Goal: Transaction & Acquisition: Purchase product/service

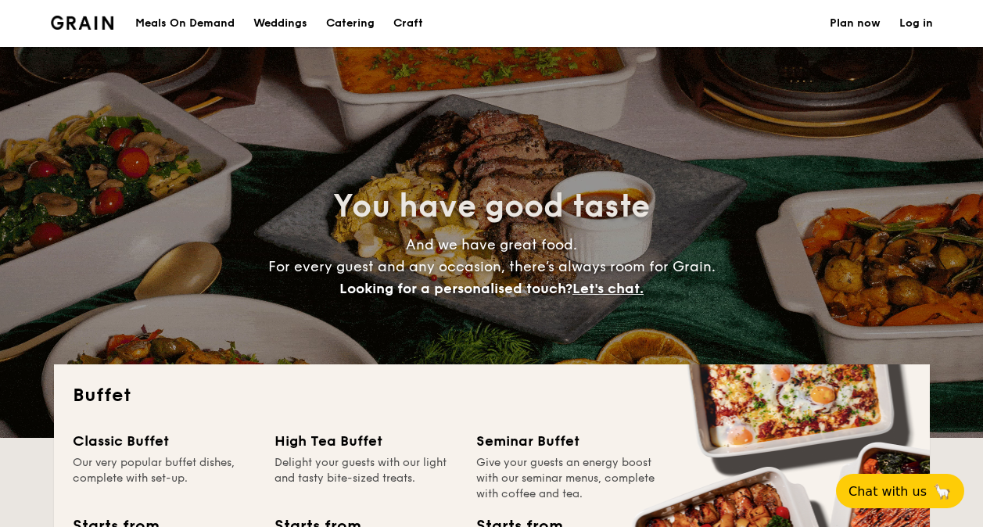
select select
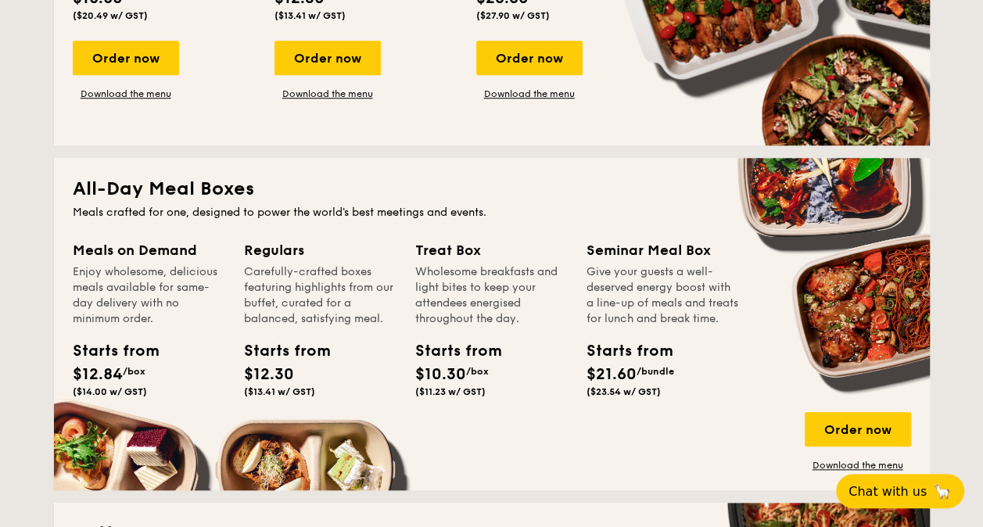
scroll to position [547, 0]
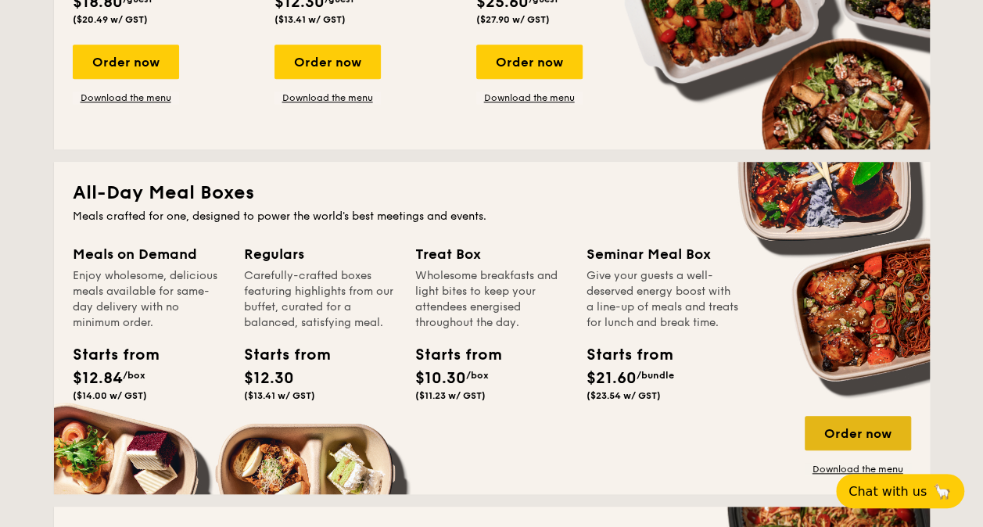
click at [869, 443] on div "Order now" at bounding box center [858, 433] width 106 height 34
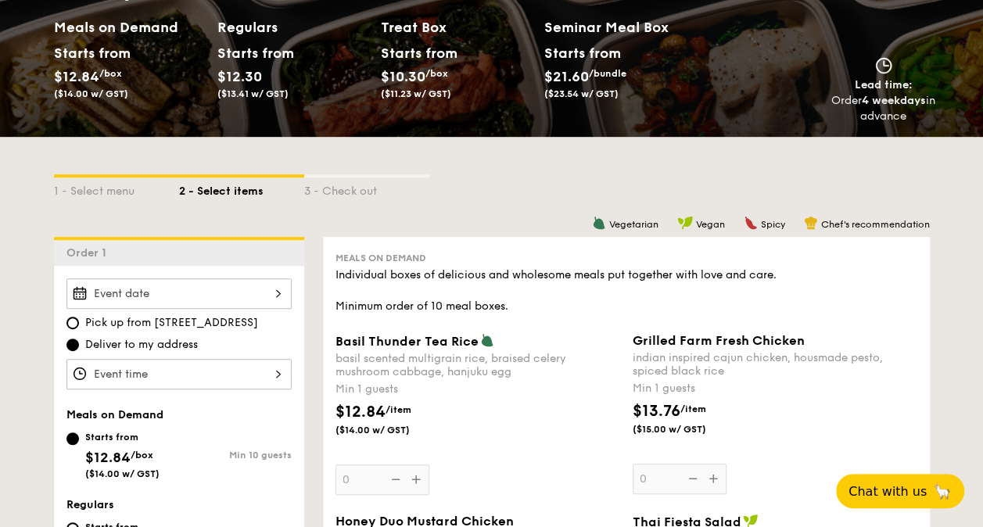
scroll to position [235, 0]
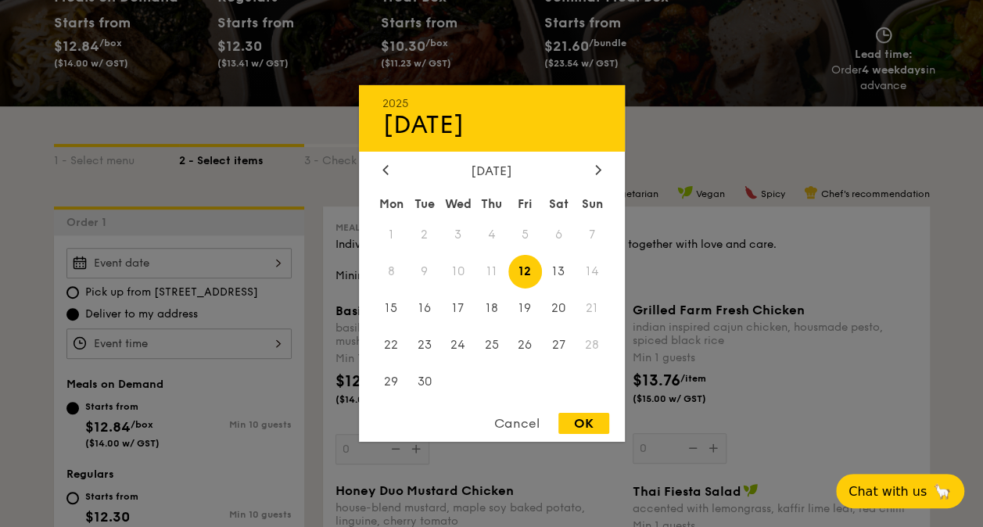
click at [273, 266] on div "2025 Sep 12 September 2025 Mon Tue Wed Thu Fri Sat Sun 1 2 3 4 5 6 7 8 9 10 11 …" at bounding box center [178, 263] width 225 height 30
click at [418, 384] on span "30" at bounding box center [424, 381] width 34 height 34
click at [264, 342] on div at bounding box center [491, 263] width 983 height 527
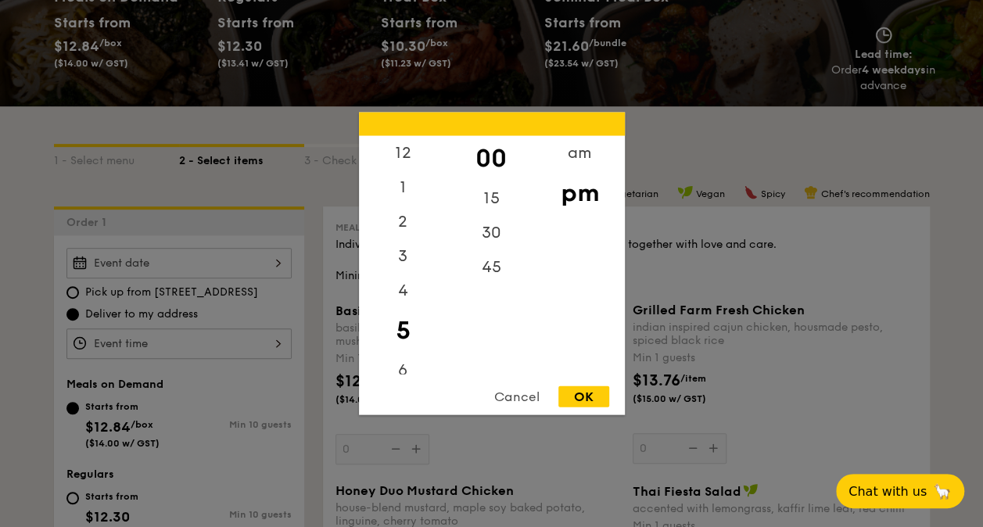
click at [264, 340] on div "12 1 2 3 4 5 6 7 8 9 10 11 00 15 30 45 am pm Cancel OK" at bounding box center [178, 343] width 225 height 30
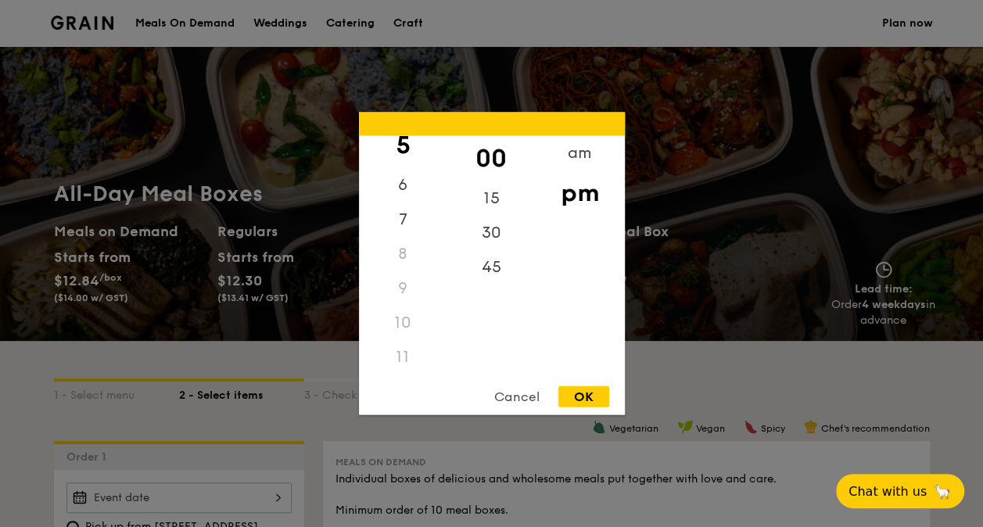
scroll to position [185, 0]
click at [400, 360] on div "11" at bounding box center [403, 358] width 88 height 34
click at [583, 163] on div "am" at bounding box center [580, 158] width 88 height 45
click at [400, 356] on div "11" at bounding box center [403, 352] width 88 height 45
click at [596, 393] on div "OK" at bounding box center [583, 396] width 51 height 21
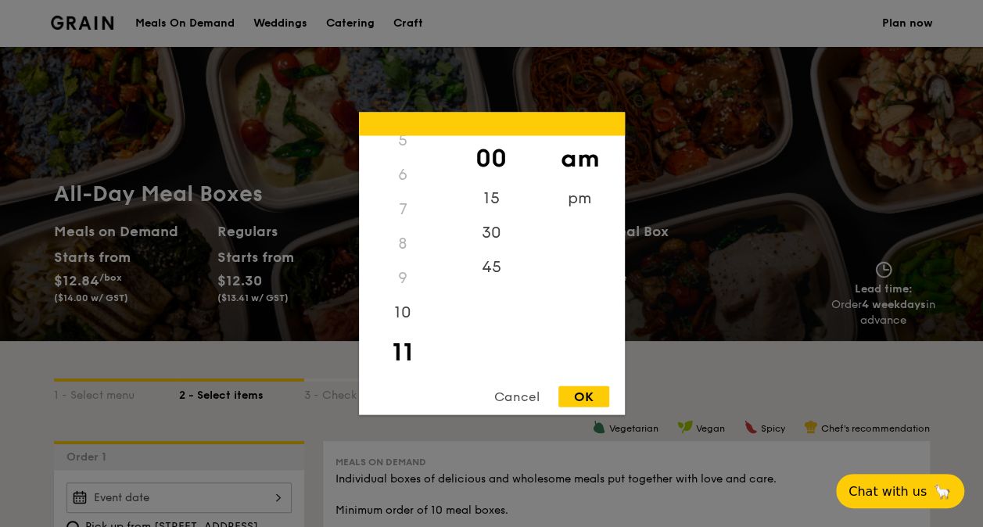
type input "11:00AM"
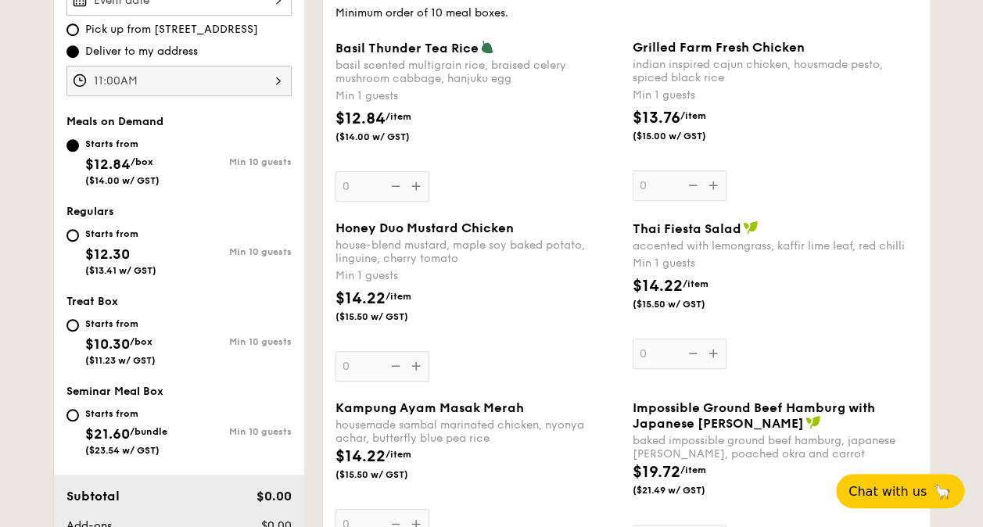
scroll to position [547, 0]
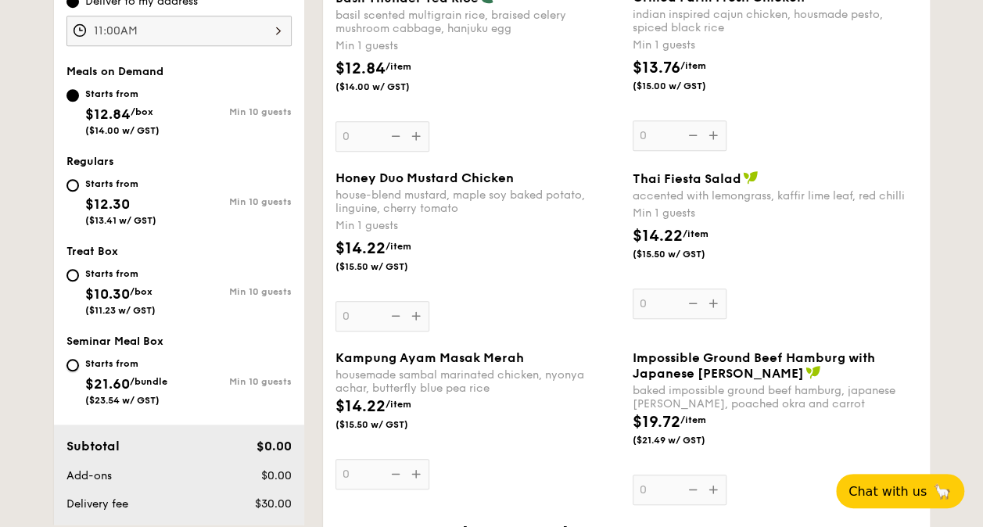
click at [78, 364] on input "Starts from $21.60 /bundle ($23.54 w/ GST) Min 10 guests" at bounding box center [72, 365] width 13 height 13
radio input "true"
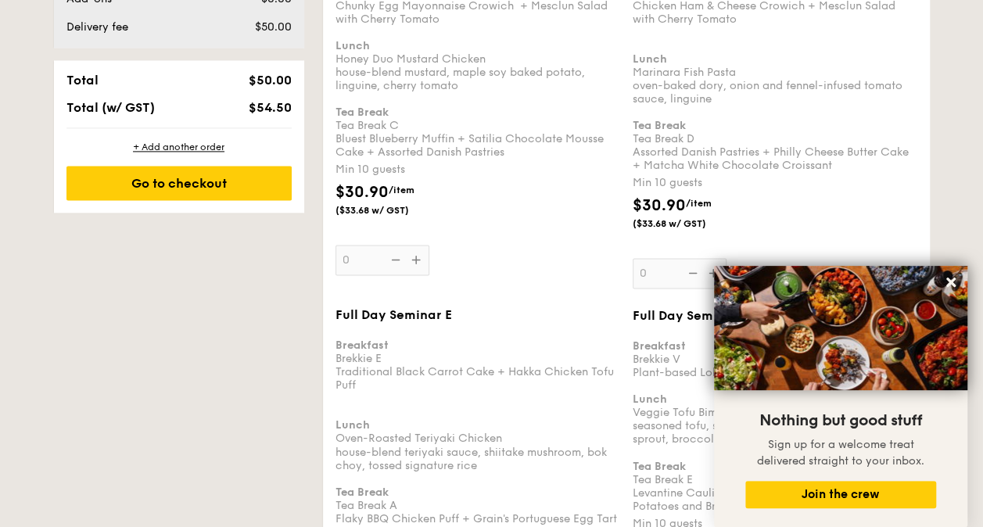
scroll to position [1017, 0]
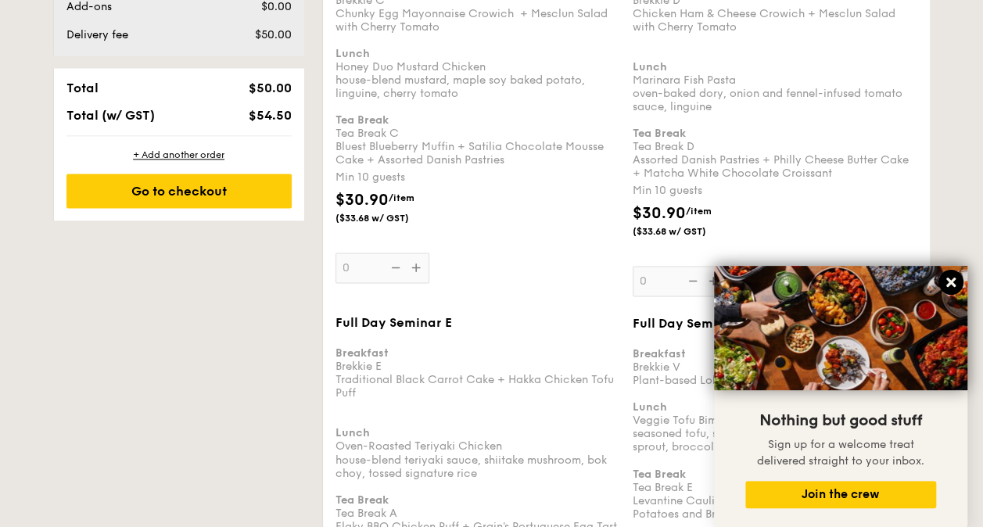
click at [954, 278] on icon at bounding box center [950, 282] width 9 height 9
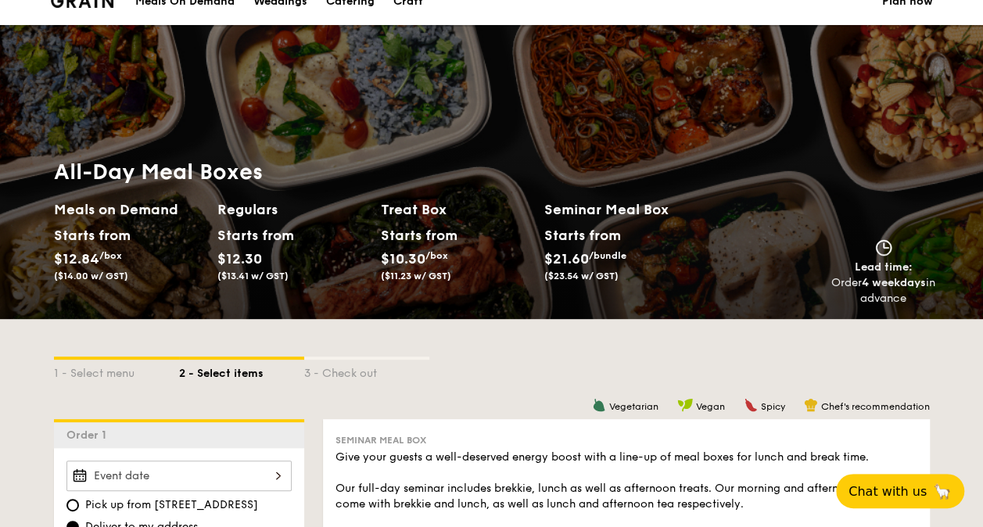
scroll to position [0, 0]
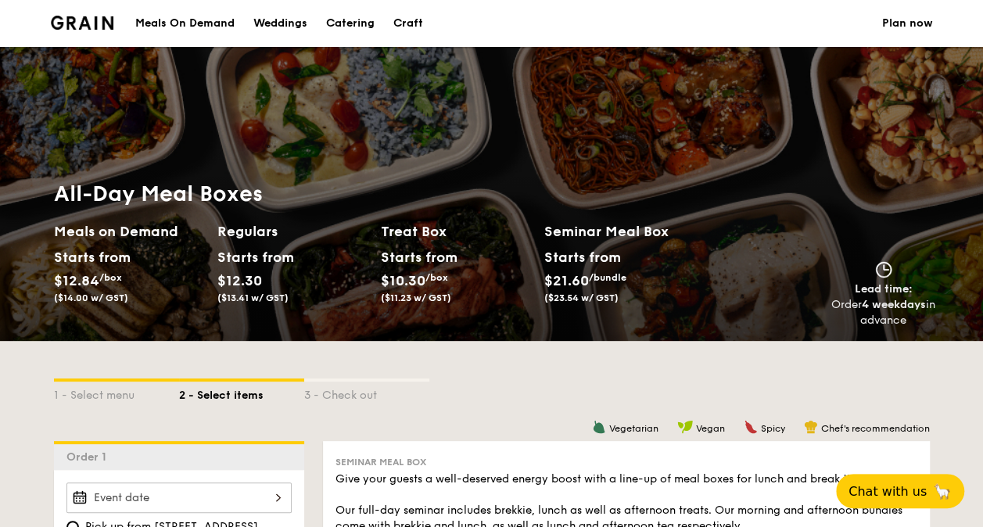
select select
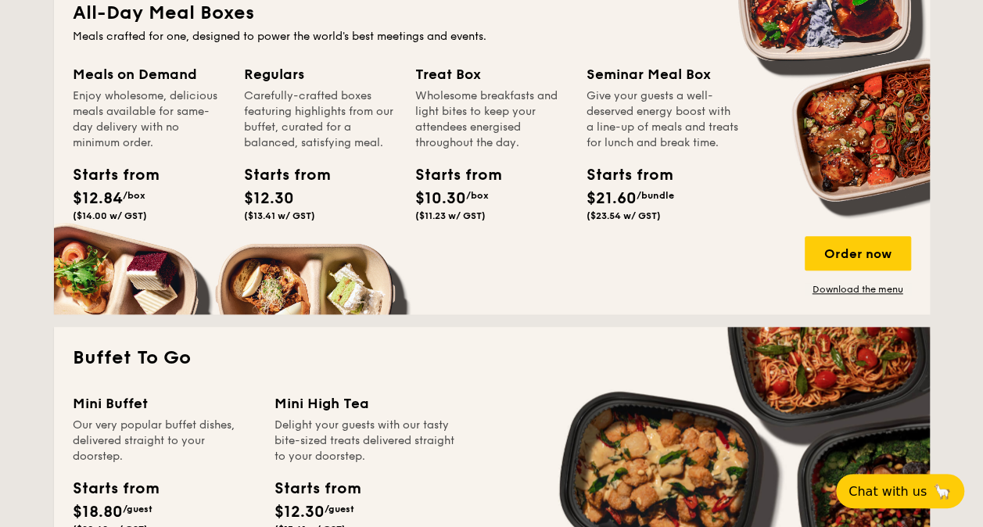
scroll to position [738, 0]
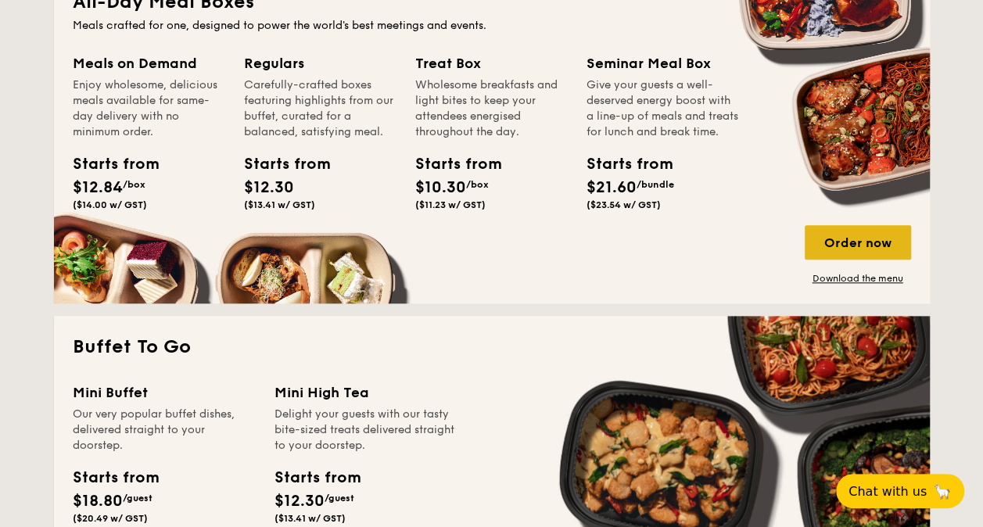
click at [855, 245] on div "Order now" at bounding box center [858, 242] width 106 height 34
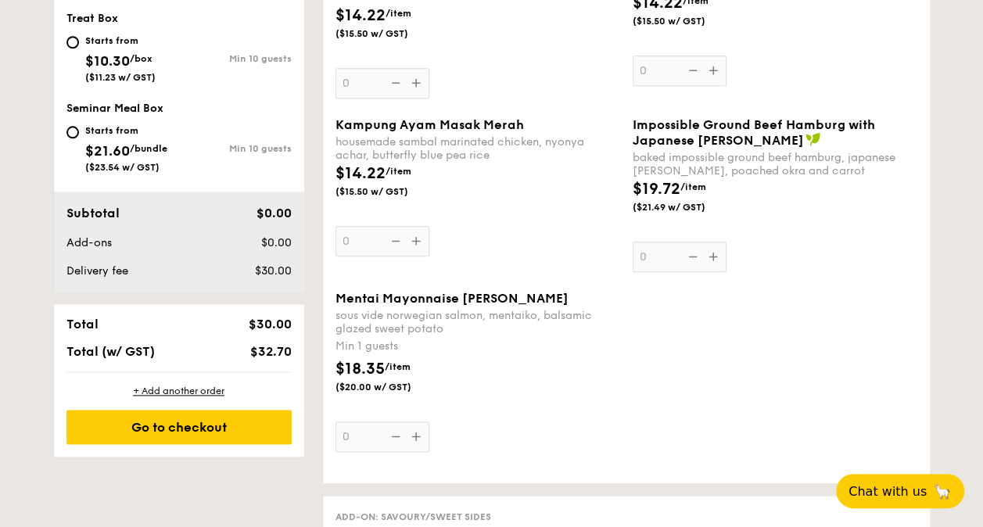
scroll to position [782, 0]
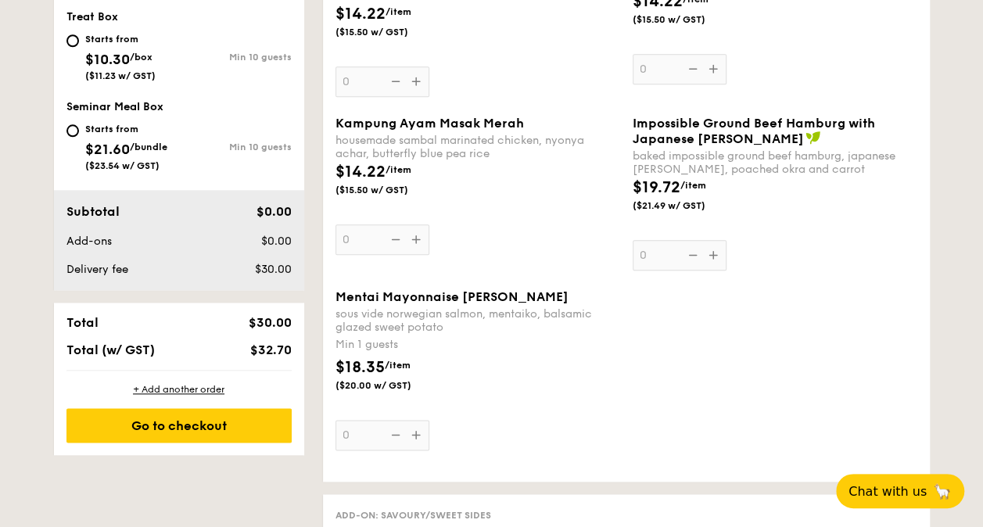
click at [93, 128] on div "Starts from" at bounding box center [126, 129] width 82 height 13
click at [79, 128] on input "Starts from $21.60 /bundle ($23.54 w/ GST) Min 10 guests" at bounding box center [72, 130] width 13 height 13
radio input "true"
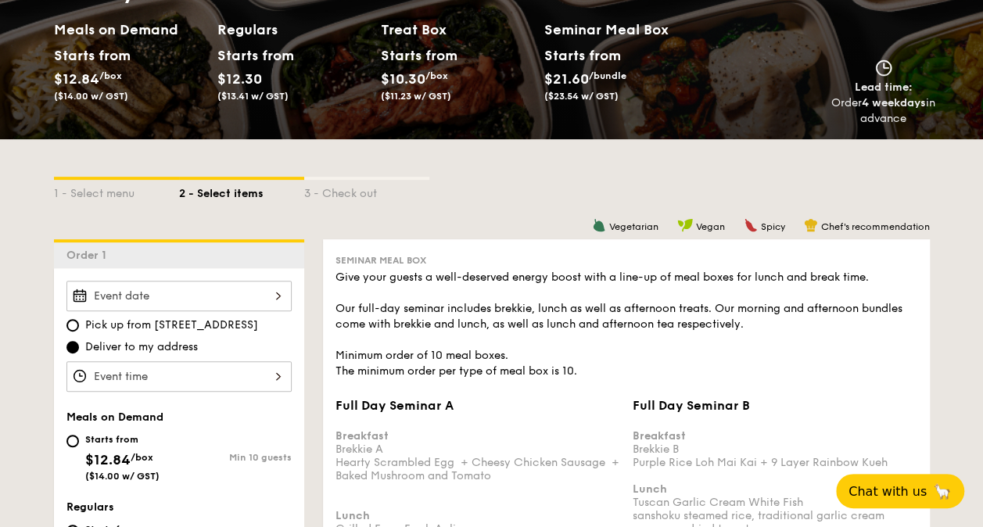
scroll to position [0, 0]
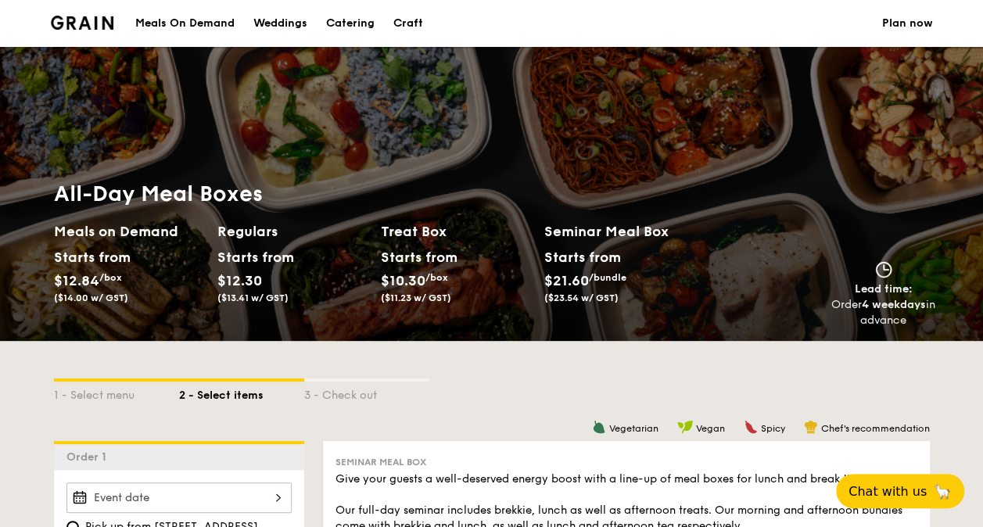
drag, startPoint x: 444, startPoint y: 348, endPoint x: 483, endPoint y: 414, distance: 77.1
click at [444, 349] on div "1 - Select menu 2 - Select items 3 - Check out" at bounding box center [492, 391] width 876 height 100
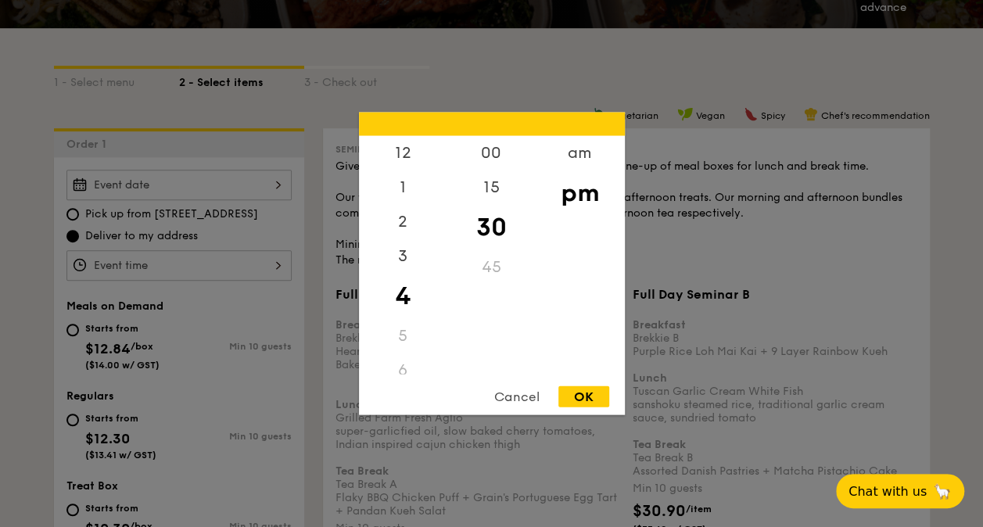
click at [252, 263] on div "12 1 2 3 4 5 6 7 8 9 10 11 00 15 30 45 am pm Cancel OK" at bounding box center [178, 265] width 225 height 30
drag, startPoint x: 252, startPoint y: 263, endPoint x: 264, endPoint y: 263, distance: 12.5
click at [253, 263] on div at bounding box center [491, 263] width 983 height 527
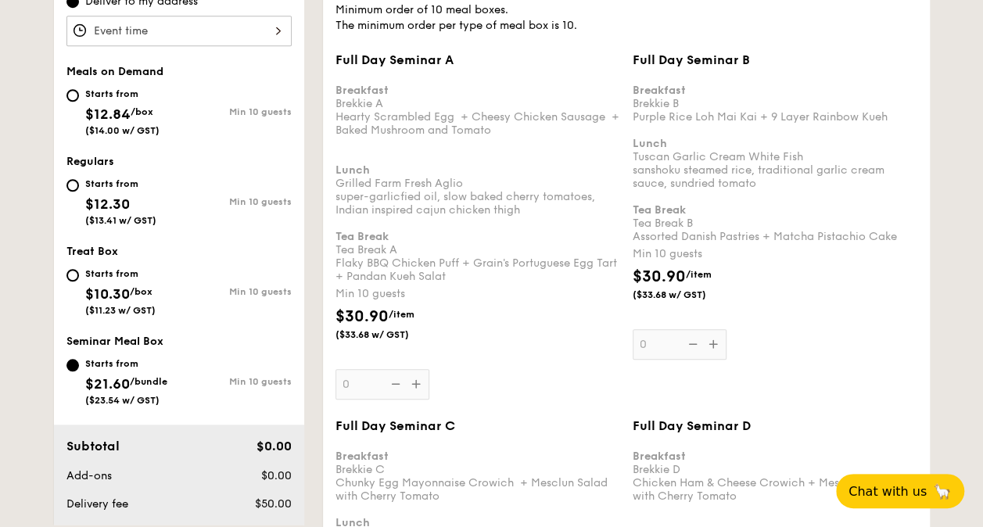
scroll to position [704, 0]
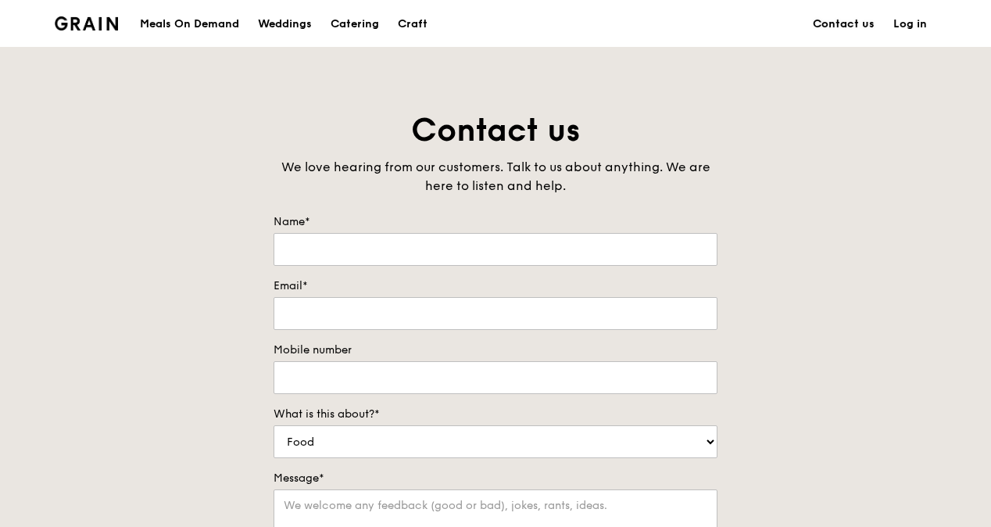
click at [846, 9] on link "Contact us" at bounding box center [844, 24] width 81 height 47
click at [86, 22] on img at bounding box center [86, 23] width 63 height 14
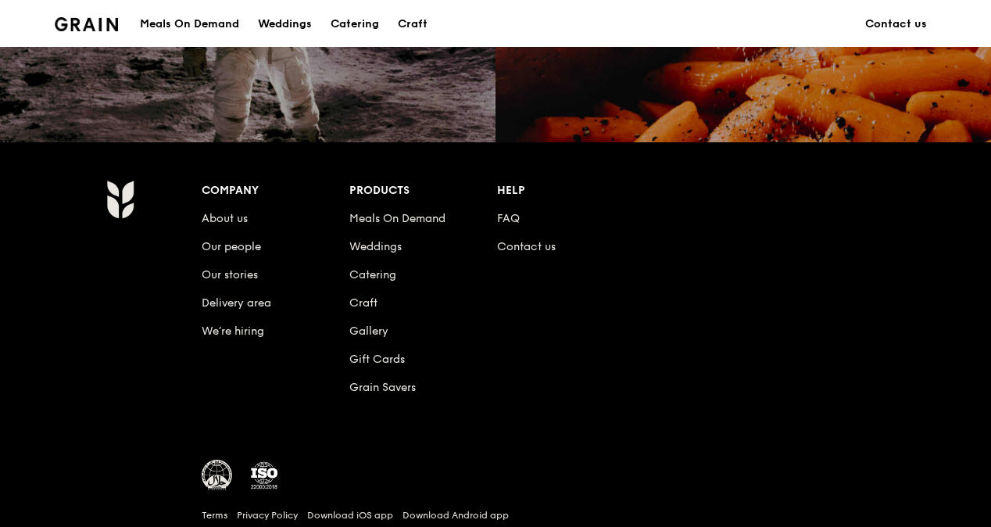
scroll to position [1602, 0]
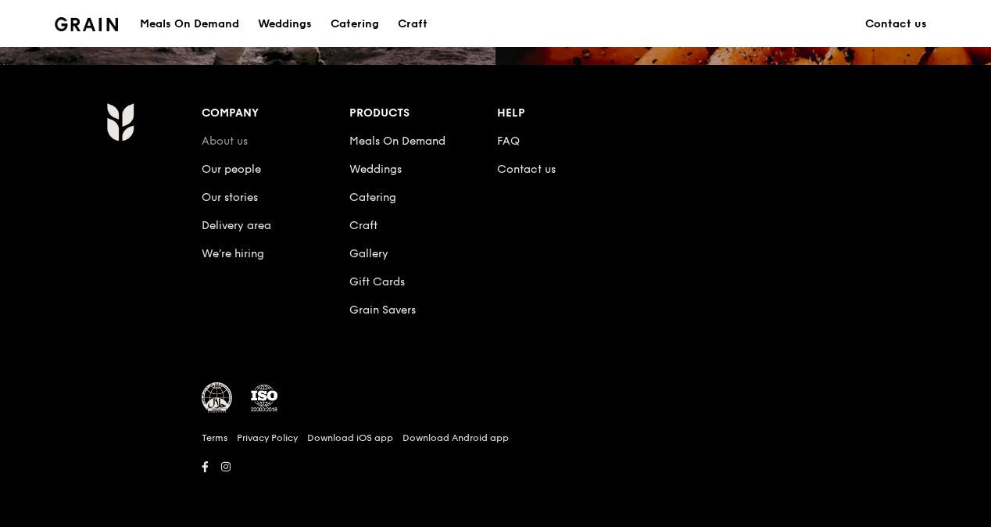
click at [221, 138] on link "About us" at bounding box center [225, 140] width 46 height 13
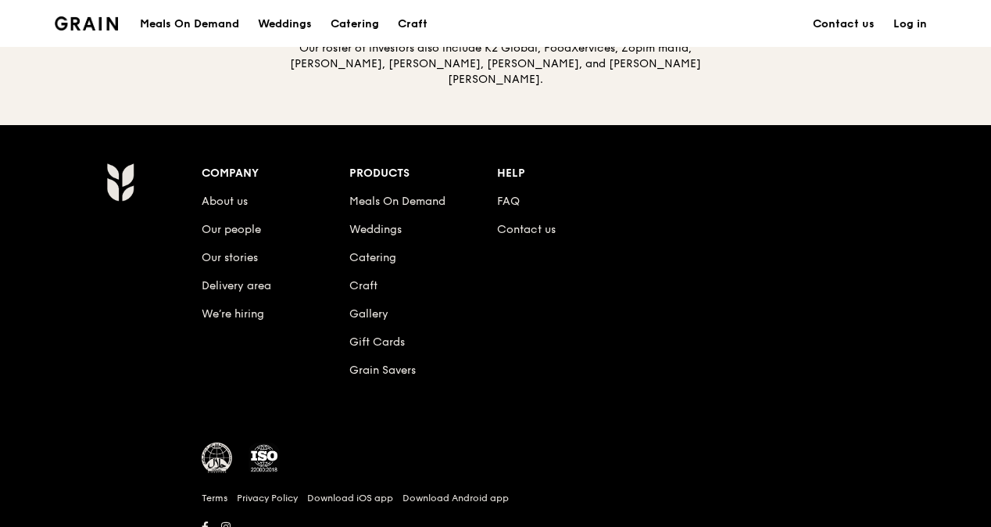
scroll to position [1723, 0]
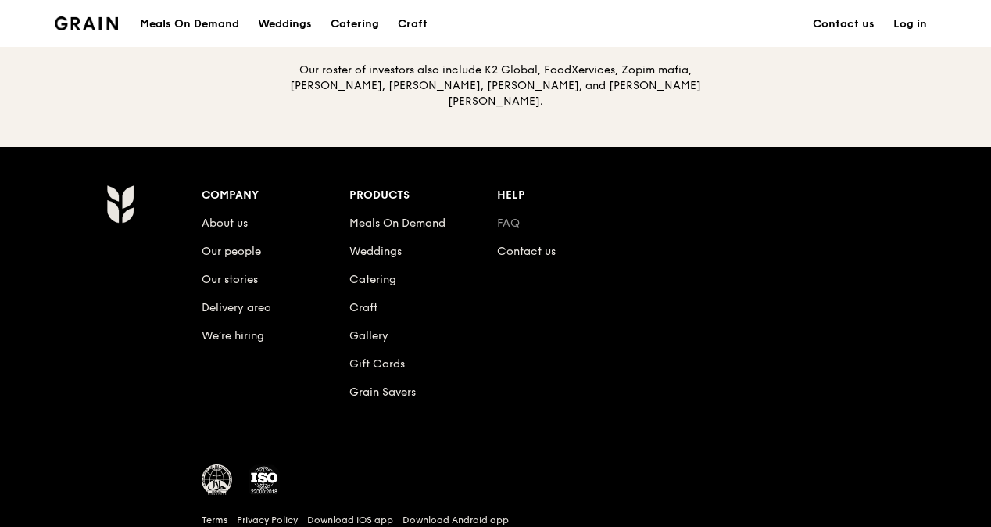
click at [502, 219] on link "FAQ" at bounding box center [508, 223] width 23 height 13
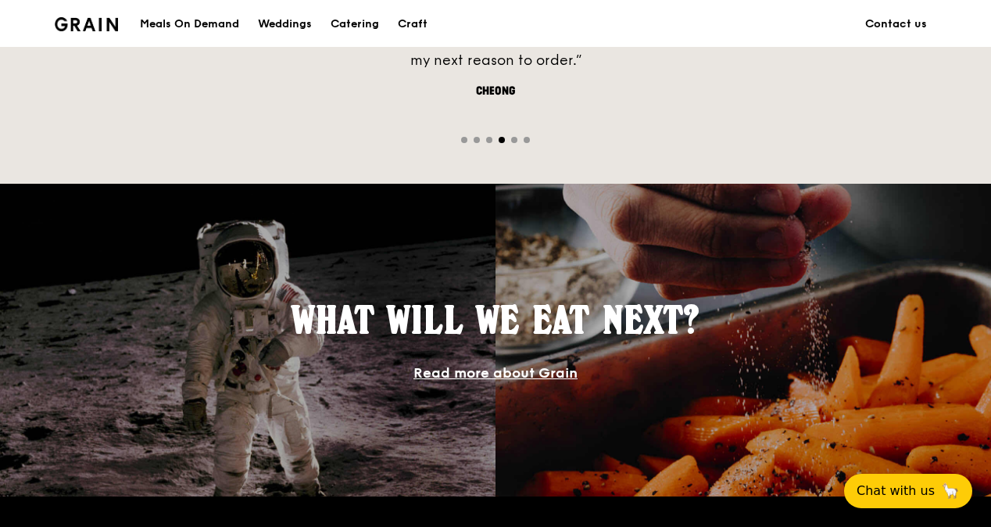
scroll to position [934, 0]
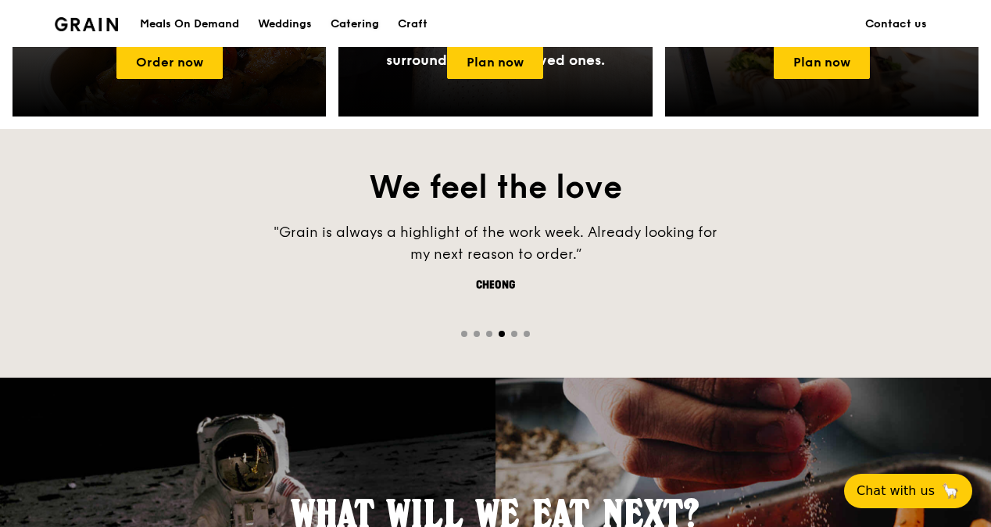
click at [355, 24] on div "Catering" at bounding box center [355, 24] width 48 height 47
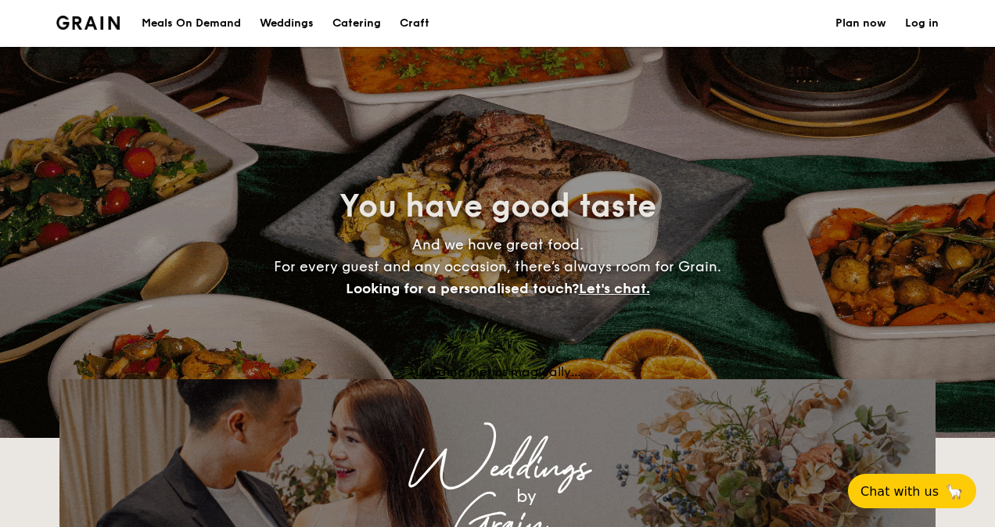
select select
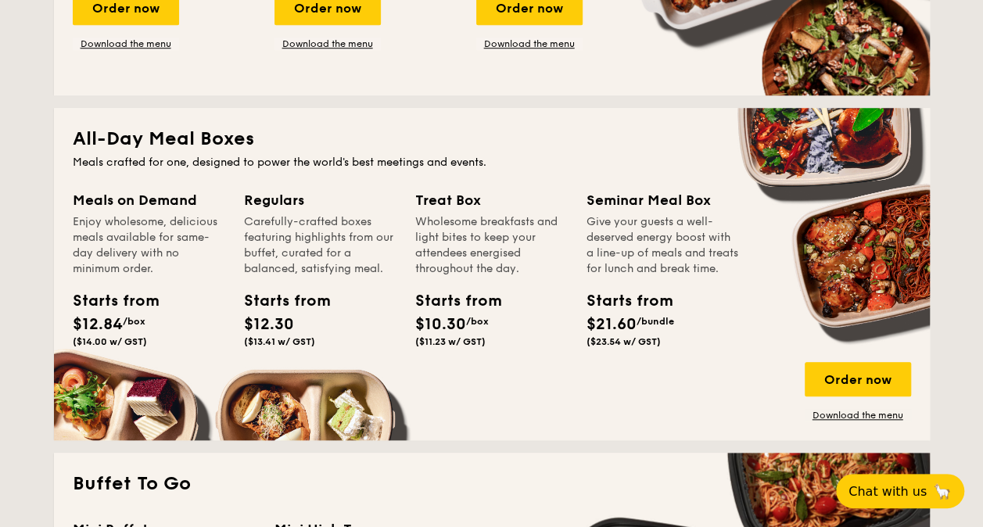
scroll to position [626, 0]
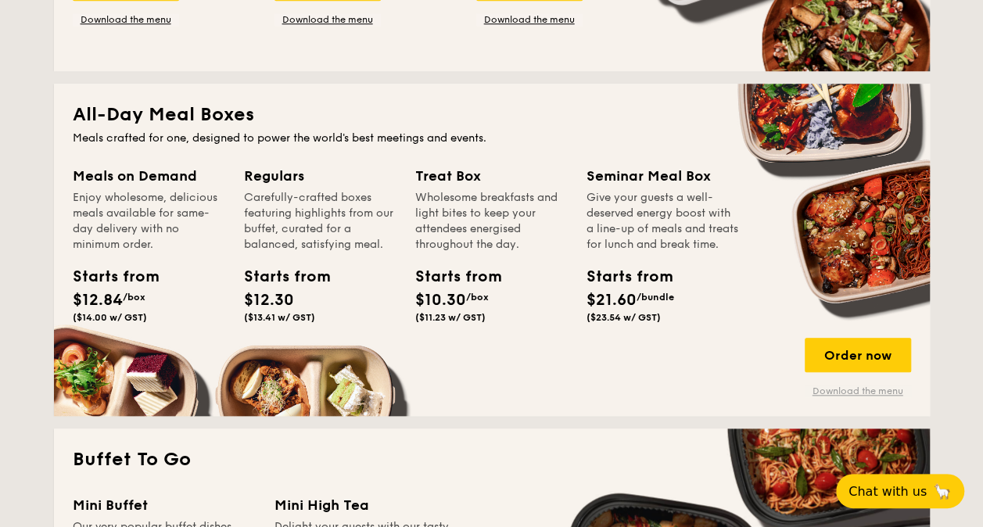
drag, startPoint x: 820, startPoint y: 360, endPoint x: 829, endPoint y: 392, distance: 33.2
click at [821, 359] on div "Order now" at bounding box center [858, 355] width 106 height 34
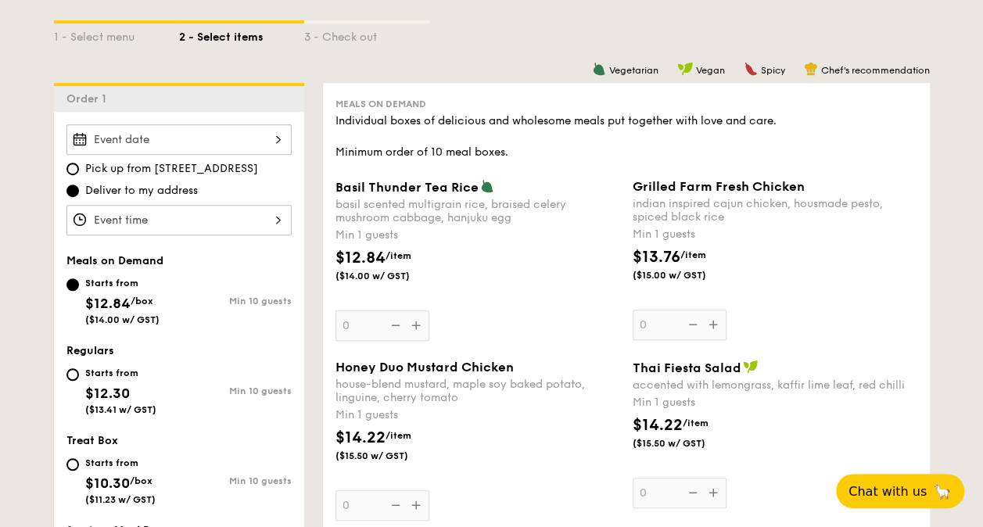
scroll to position [704, 0]
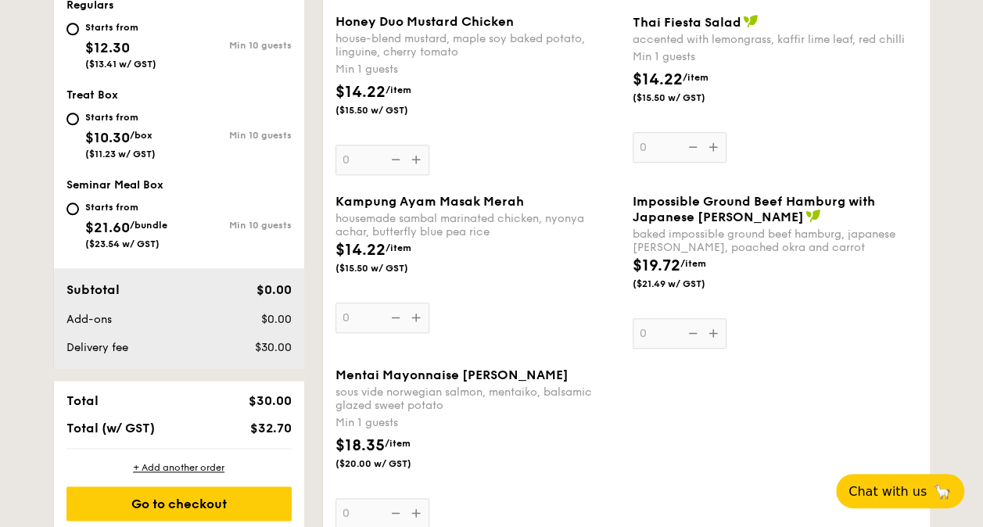
click at [98, 226] on span "$21.60" at bounding box center [107, 227] width 45 height 17
click at [79, 215] on input "Starts from $21.60 /bundle ($23.54 w/ GST) Min 10 guests" at bounding box center [72, 209] width 13 height 13
radio input "true"
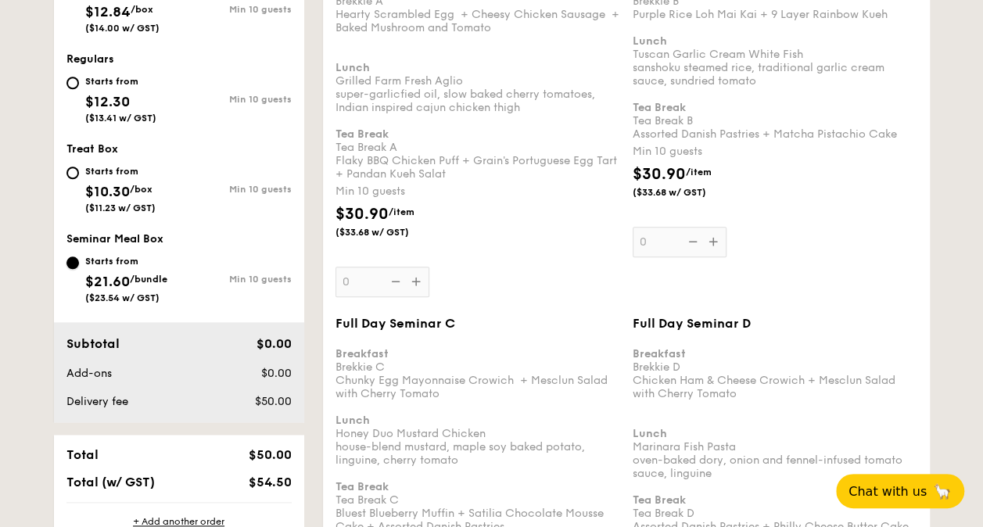
scroll to position [626, 0]
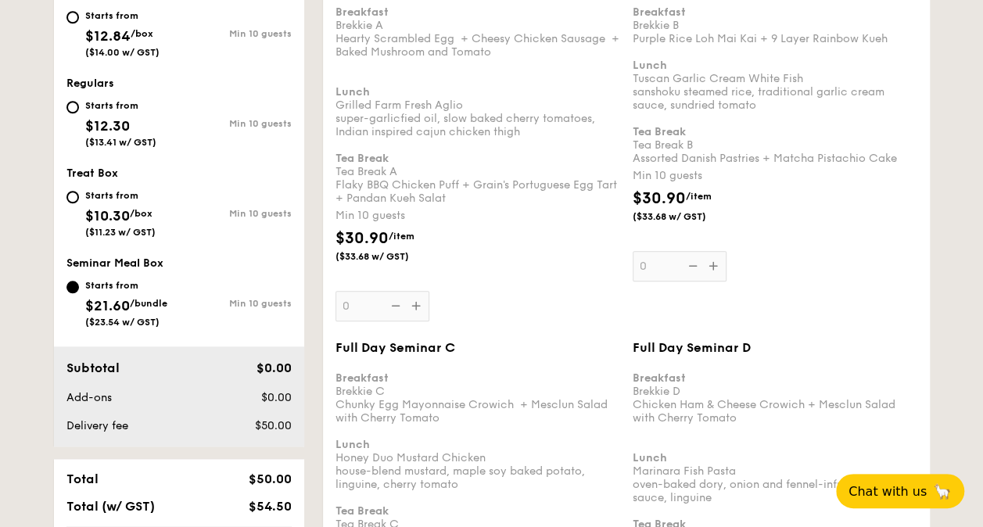
click at [63, 99] on div "Starts from $12.30 ($13.41 w/ GST) Min 10 guests" at bounding box center [179, 126] width 238 height 61
click at [77, 103] on input "Starts from $12.30 ($13.41 w/ GST) Min 10 guests" at bounding box center [72, 107] width 13 height 13
radio input "true"
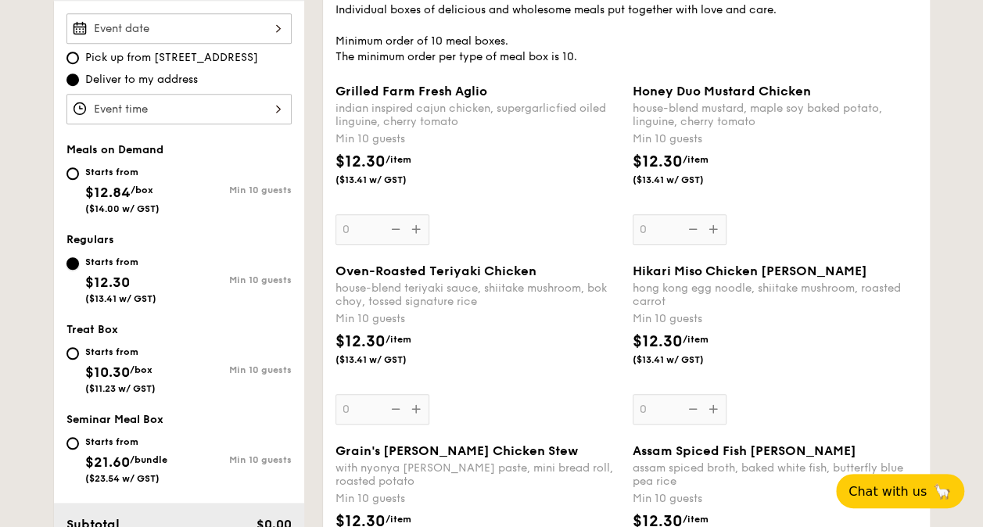
scroll to position [782, 0]
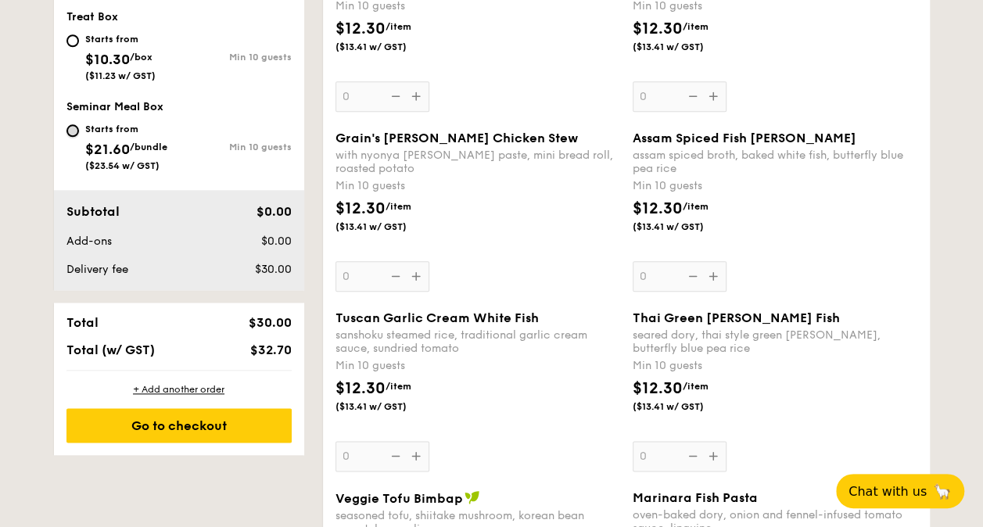
click at [75, 124] on input "Starts from $21.60 /bundle ($23.54 w/ GST) Min 10 guests" at bounding box center [72, 130] width 13 height 13
radio input "true"
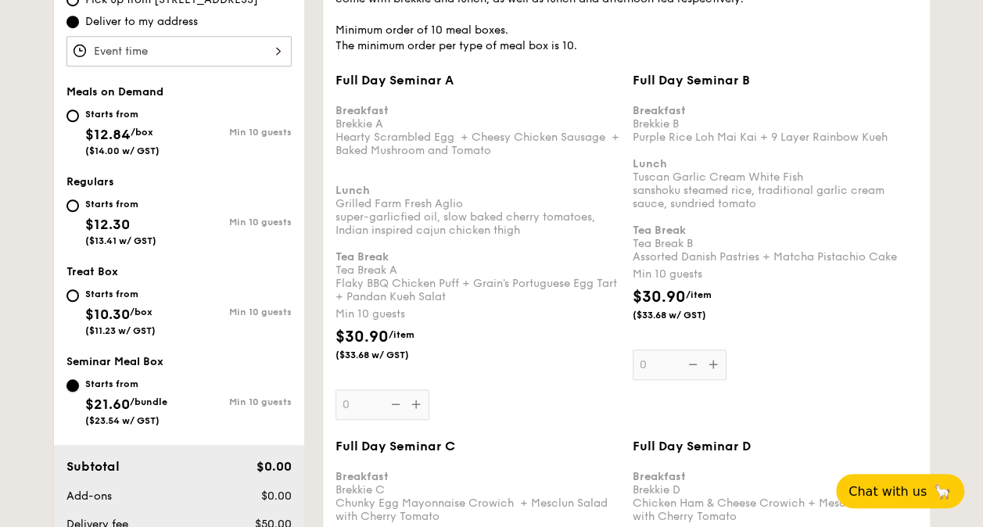
scroll to position [391, 0]
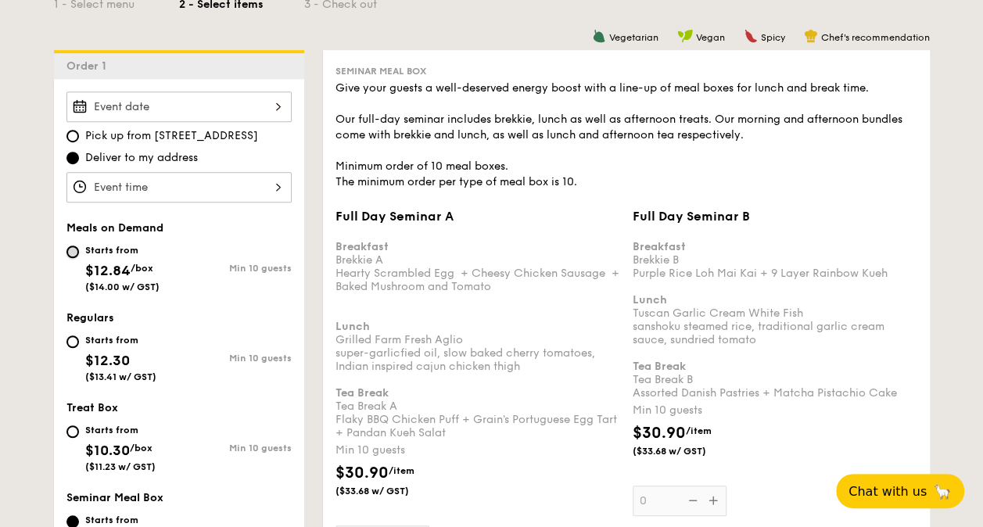
click at [73, 250] on input "Starts from $12.84 /box ($14.00 w/ GST) Min 10 guests" at bounding box center [72, 252] width 13 height 13
radio input "true"
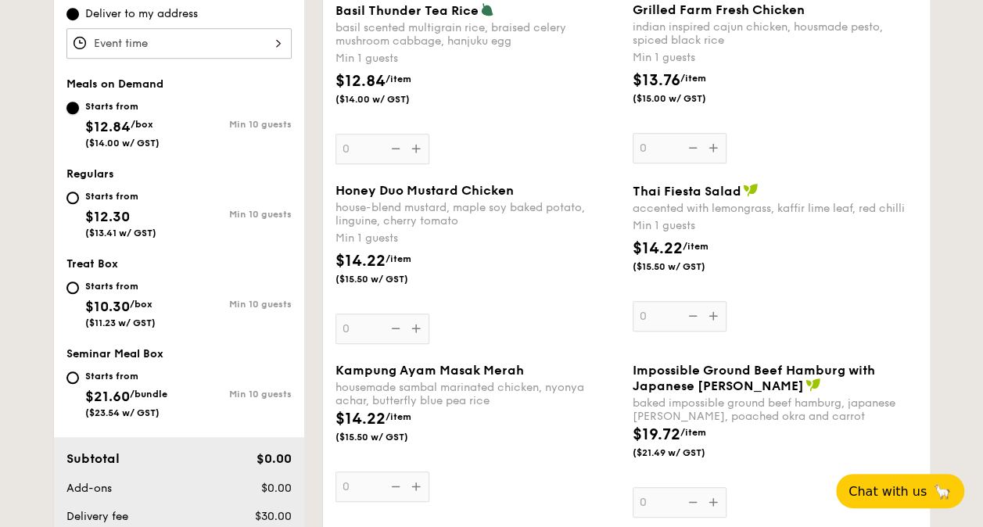
scroll to position [547, 0]
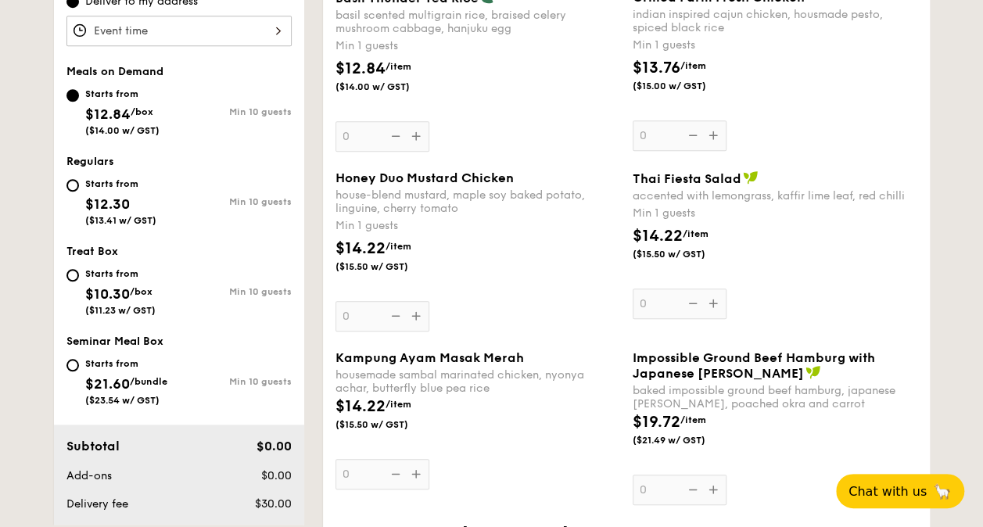
click at [108, 200] on span "$12.30" at bounding box center [107, 203] width 45 height 17
click at [79, 192] on input "Starts from $12.30 ($13.41 w/ GST) Min 10 guests" at bounding box center [72, 185] width 13 height 13
radio input "true"
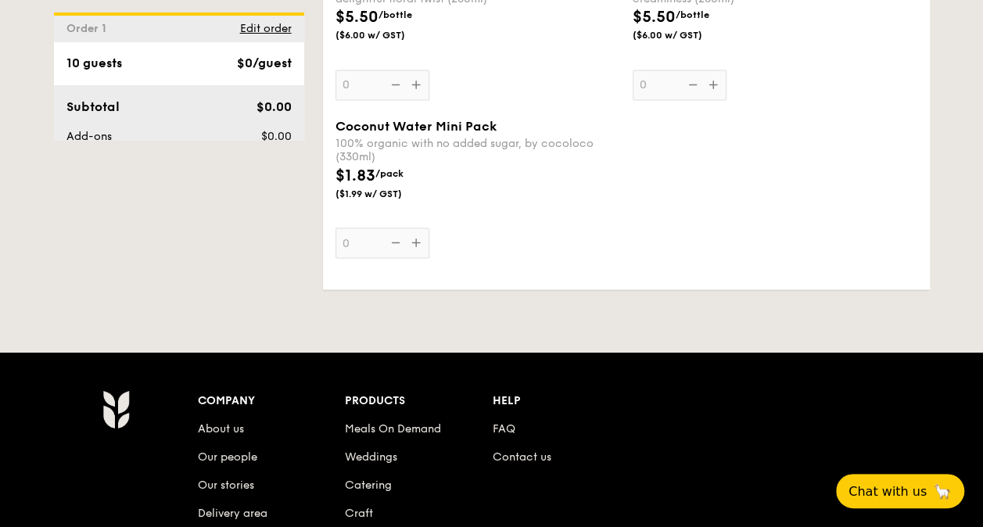
scroll to position [4379, 0]
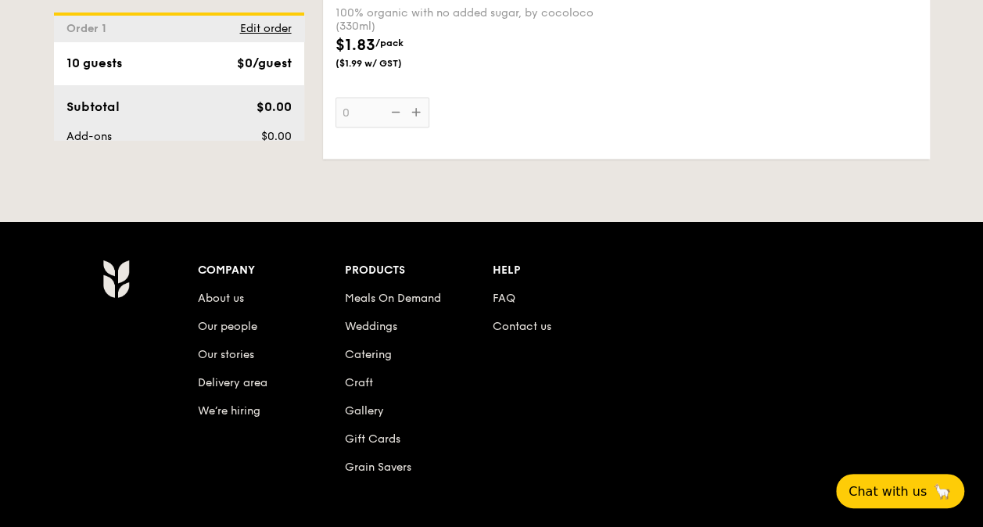
drag, startPoint x: 982, startPoint y: 452, endPoint x: 997, endPoint y: 178, distance: 274.1
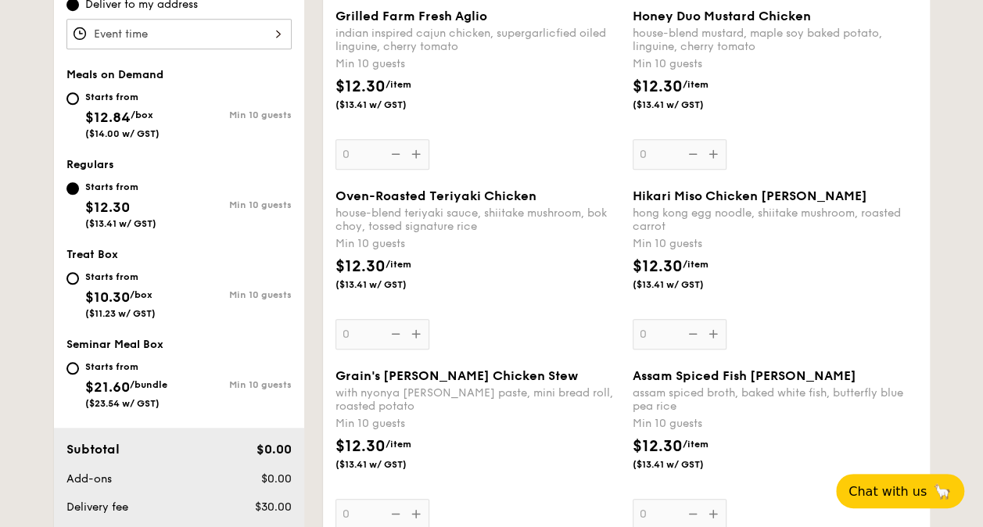
scroll to position [626, 0]
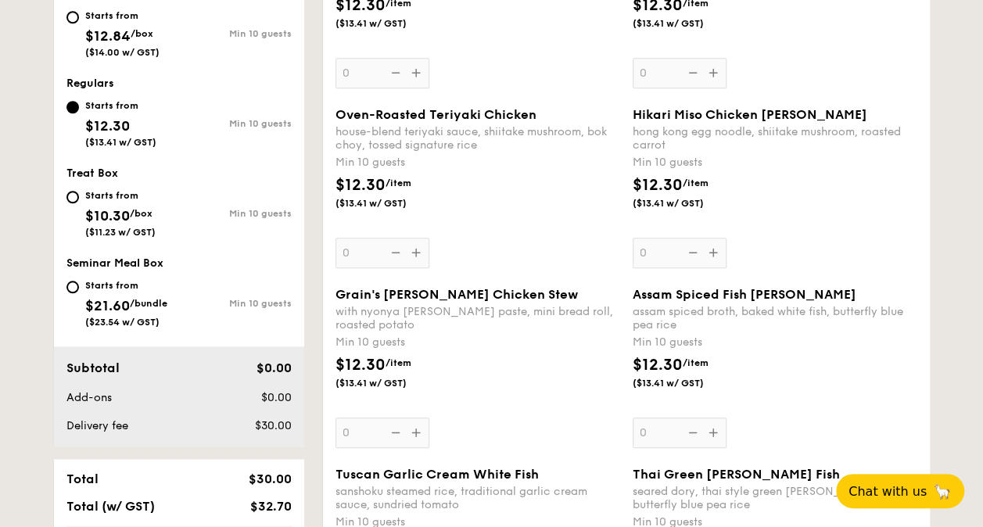
click at [124, 289] on div "Starts from" at bounding box center [126, 285] width 82 height 13
click at [79, 289] on input "Starts from $21.60 /bundle ($23.54 w/ GST) Min 10 guests" at bounding box center [72, 287] width 13 height 13
radio input "true"
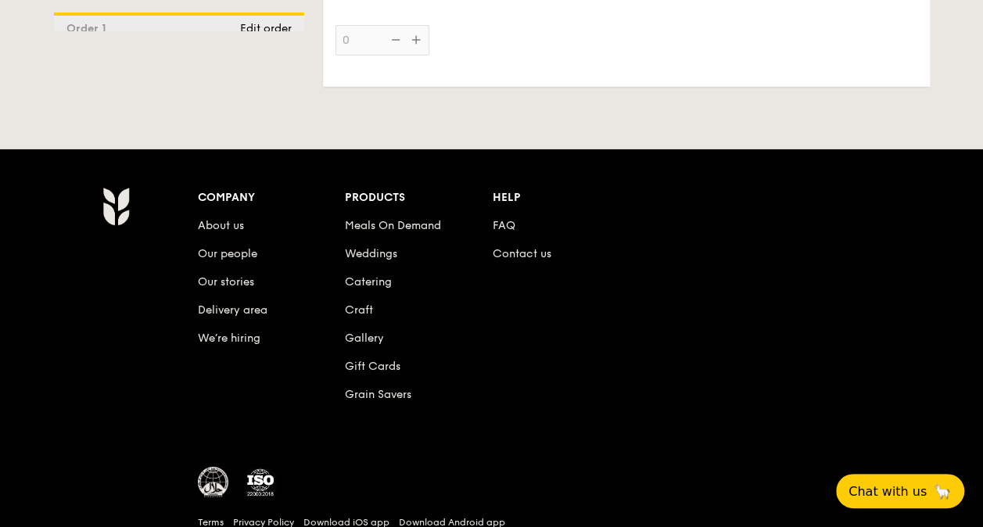
scroll to position [5592, 0]
